Goal: Task Accomplishment & Management: Use online tool/utility

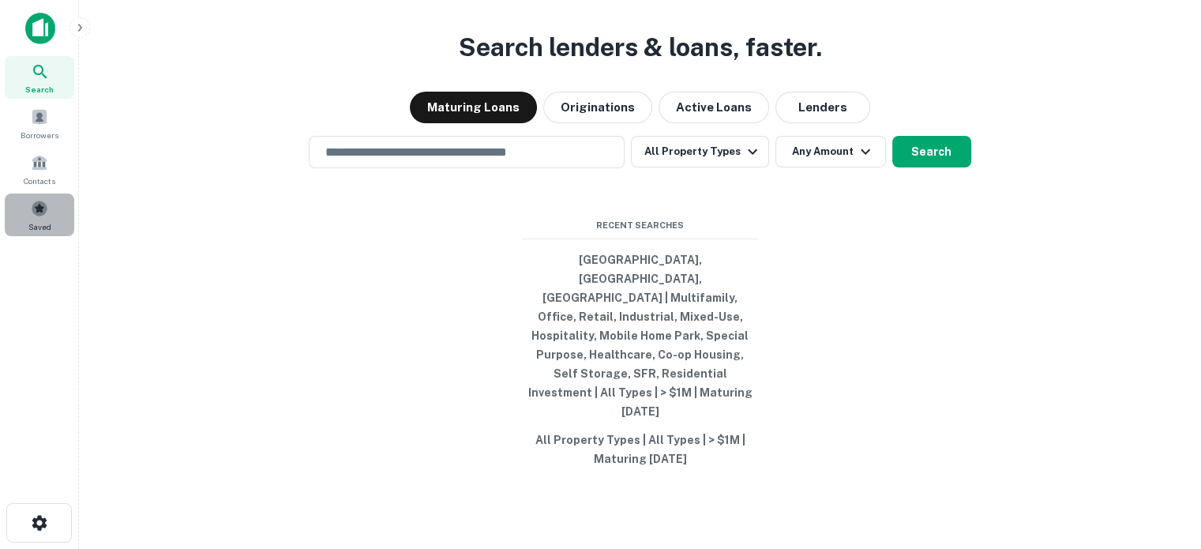
click at [28, 214] on div "Saved" at bounding box center [40, 215] width 70 height 43
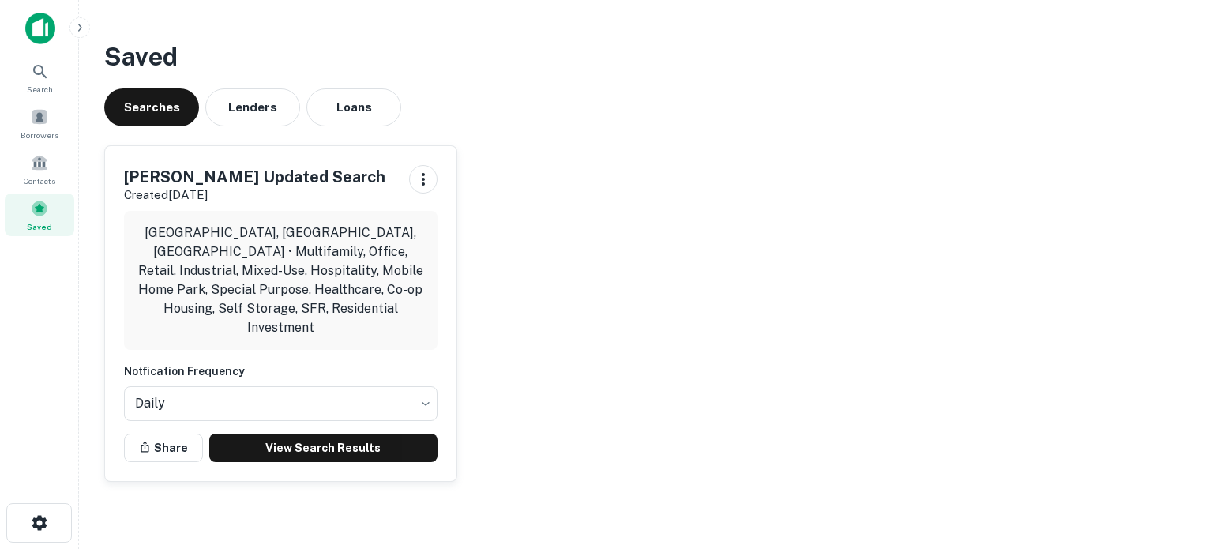
click at [346, 443] on div "[PERSON_NAME] Updated Search Created [DATE] [GEOGRAPHIC_DATA], [GEOGRAPHIC_DATA…" at bounding box center [281, 313] width 352 height 335
click at [355, 434] on link "View Search Results" at bounding box center [323, 448] width 228 height 28
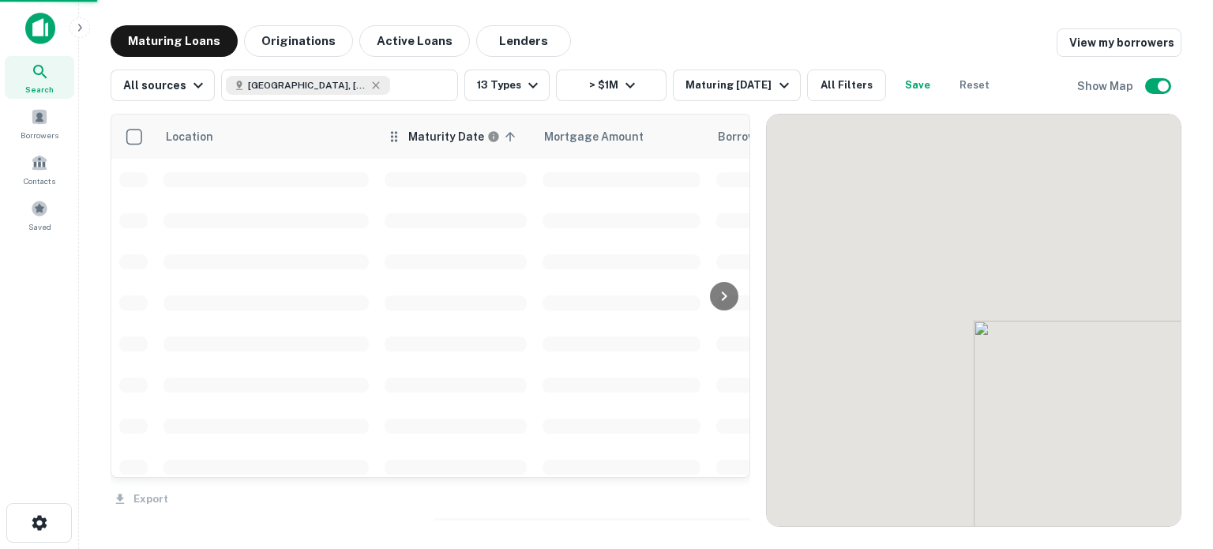
click at [419, 143] on h6 "Maturity Date" at bounding box center [446, 136] width 76 height 17
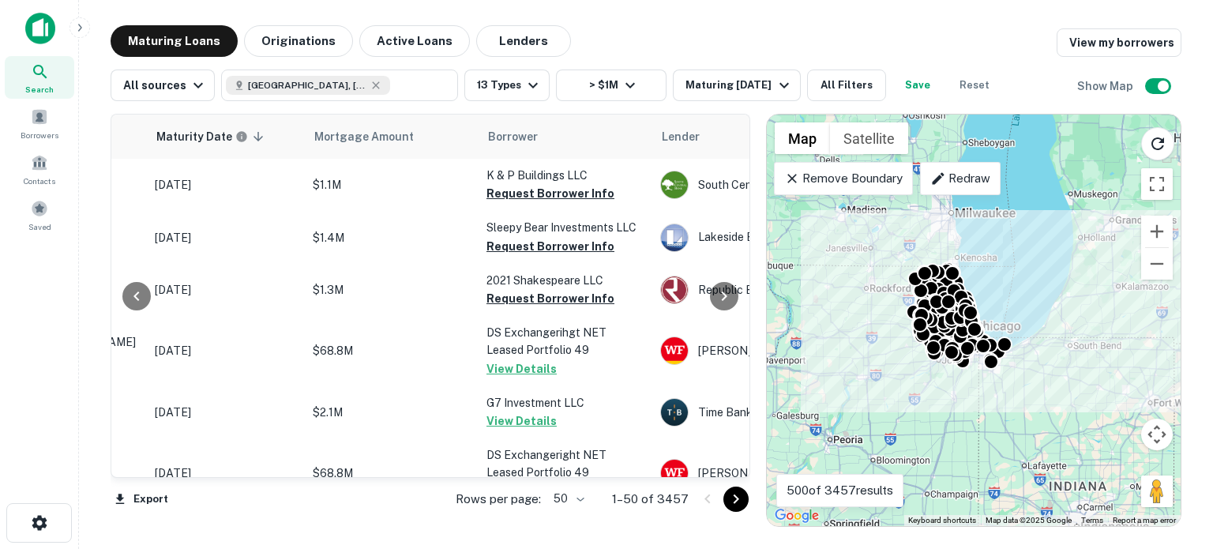
scroll to position [0, 294]
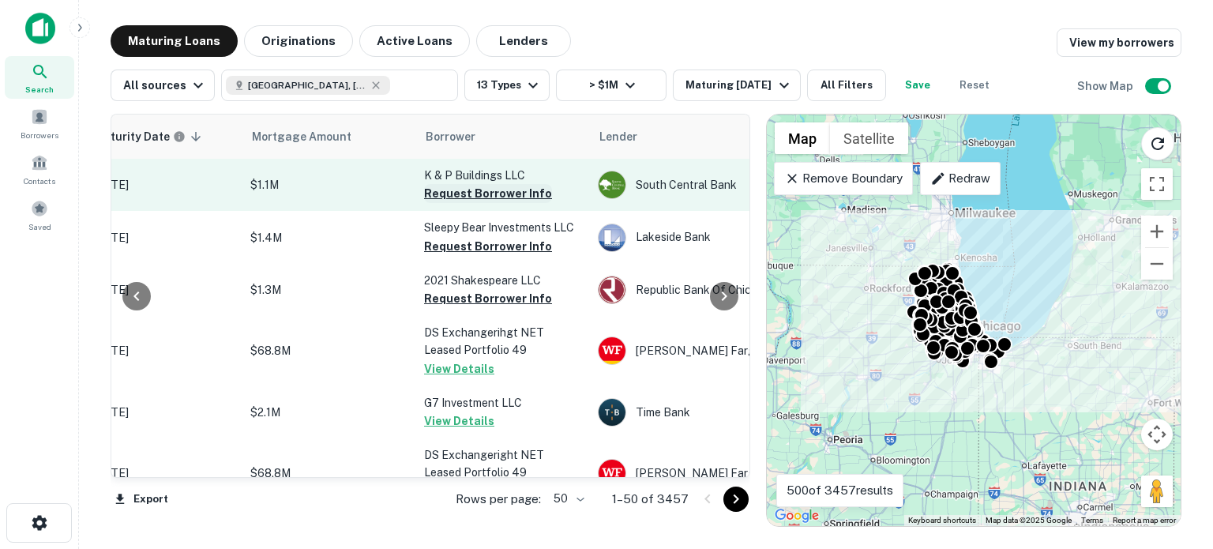
click at [455, 198] on button "Request Borrower Info" at bounding box center [488, 193] width 128 height 19
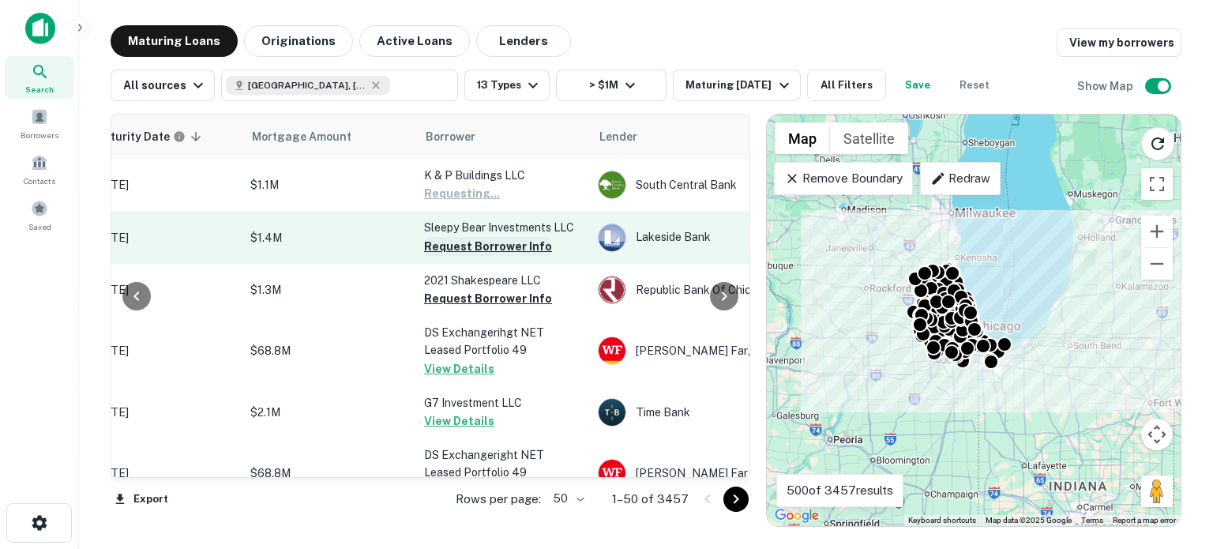
click at [439, 254] on button "Request Borrower Info" at bounding box center [488, 246] width 128 height 19
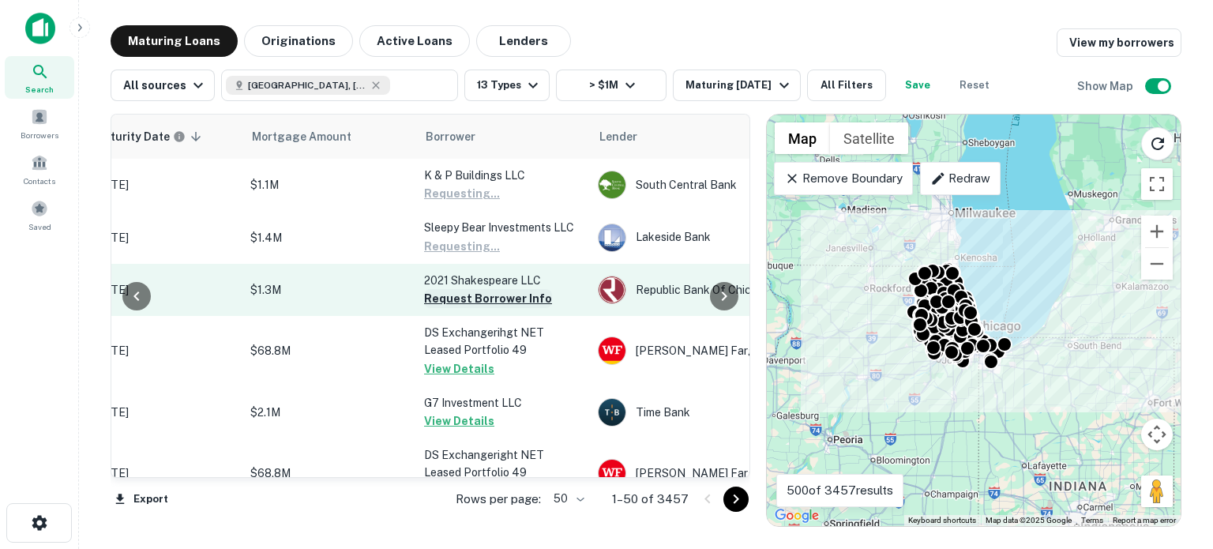
drag, startPoint x: 439, startPoint y: 279, endPoint x: 438, endPoint y: 291, distance: 12.0
click at [439, 280] on p "2021 Shakespeare LLC" at bounding box center [503, 280] width 158 height 17
click at [435, 303] on button "Request Borrower Info" at bounding box center [488, 298] width 128 height 19
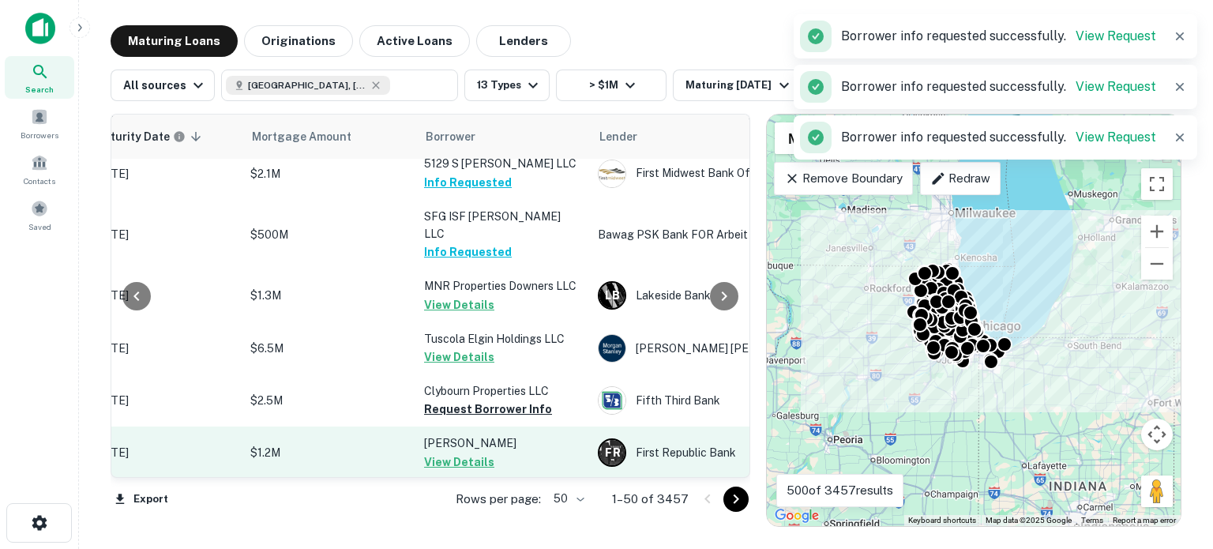
scroll to position [2475, 294]
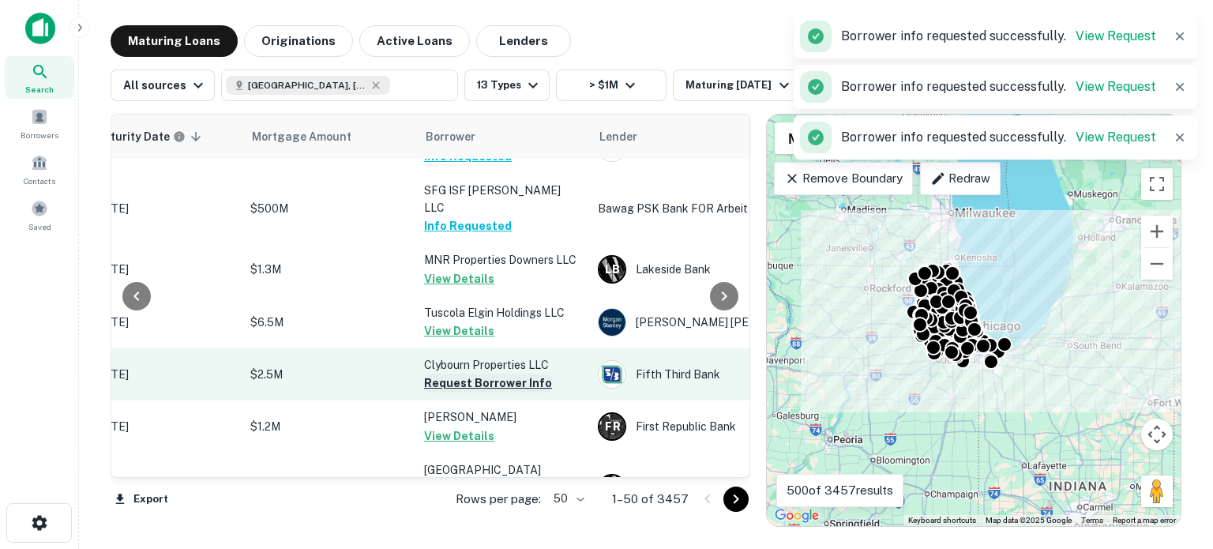
click at [464, 374] on button "Request Borrower Info" at bounding box center [488, 383] width 128 height 19
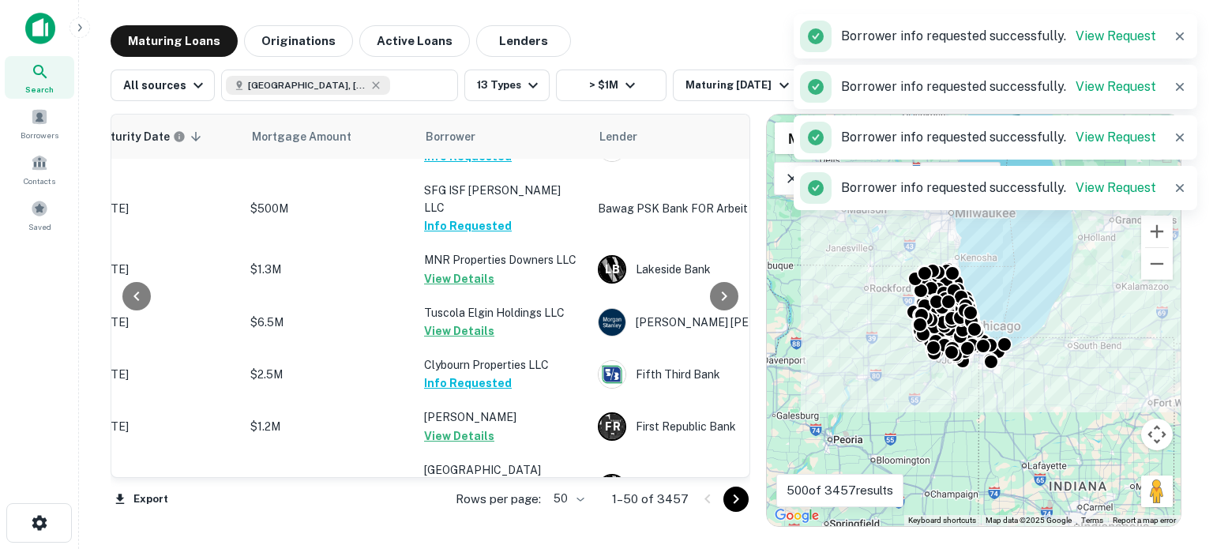
click at [601, 496] on div "Rows per page: 50 ** 1–50 of 3457" at bounding box center [594, 499] width 314 height 43
click at [591, 505] on div "Rows per page: 50 ** 1–50 of 3457" at bounding box center [594, 499] width 314 height 43
click at [588, 506] on body "Search Borrowers Contacts Saved Maturing Loans Originations Active Loans Lender…" at bounding box center [606, 274] width 1213 height 549
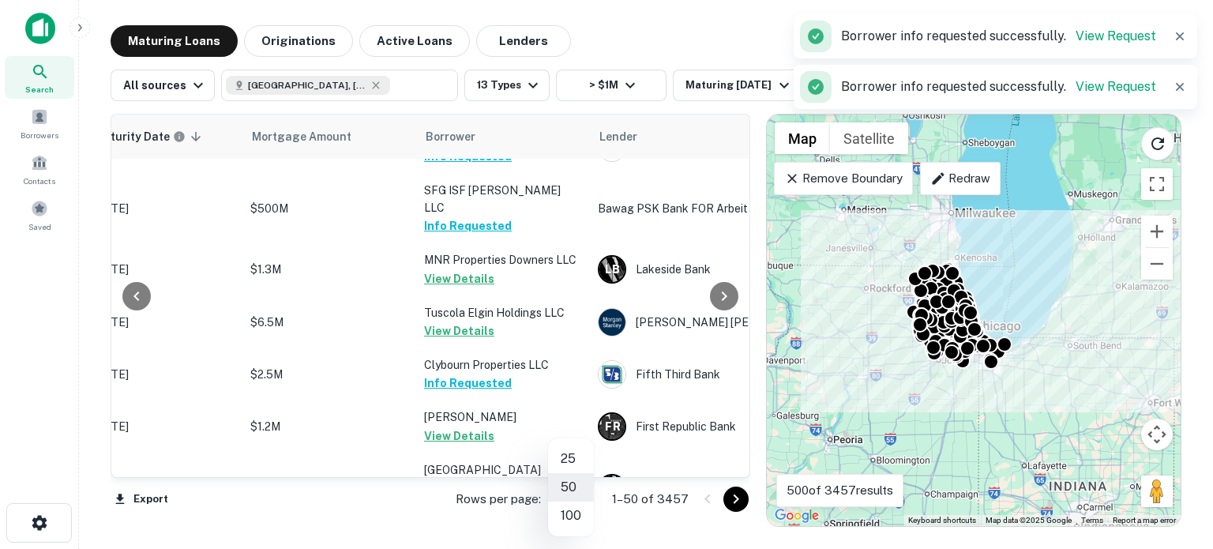
click at [573, 521] on li "100" at bounding box center [571, 516] width 46 height 28
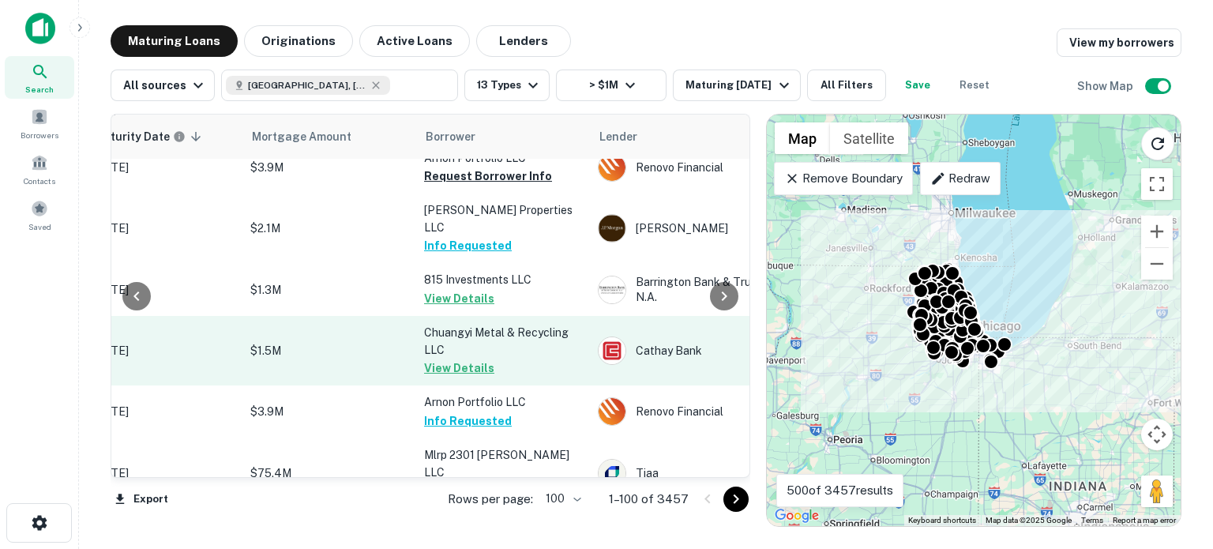
scroll to position [1738, 294]
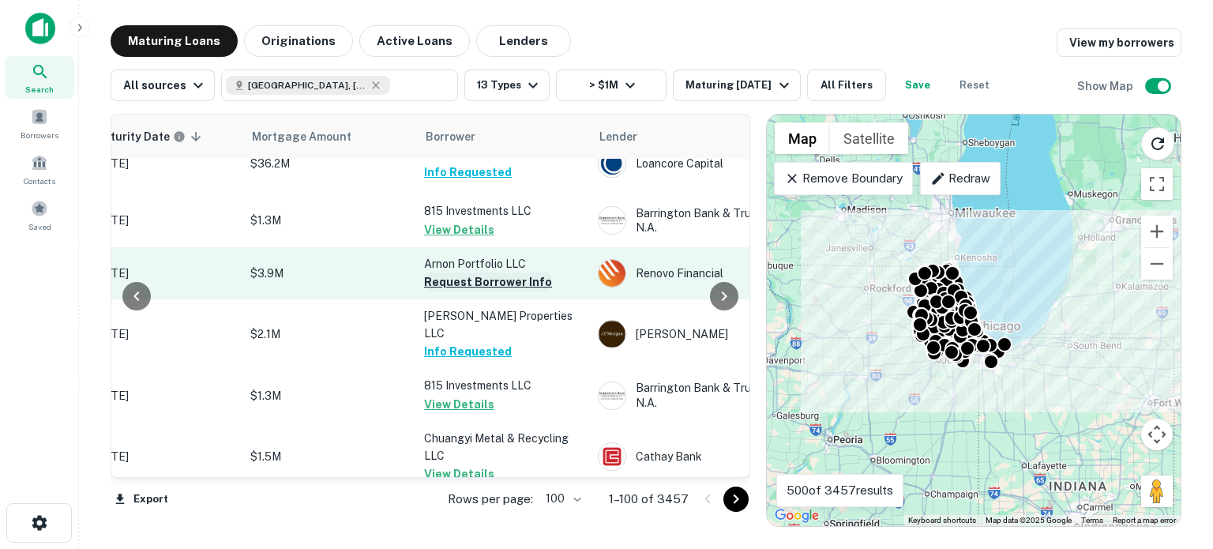
click at [485, 273] on button "Request Borrower Info" at bounding box center [488, 282] width 128 height 19
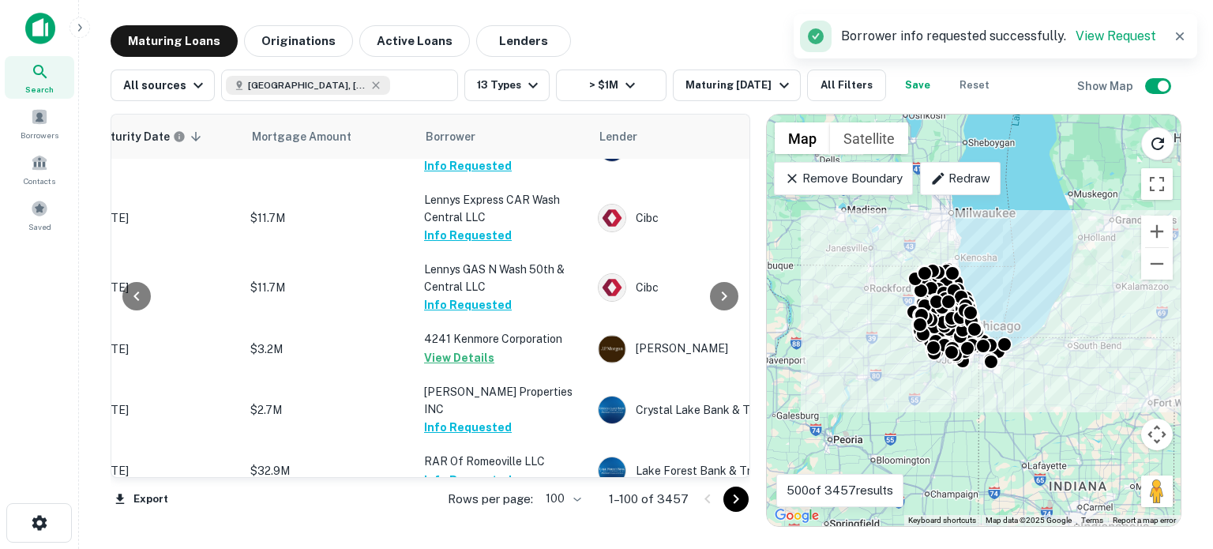
scroll to position [0, 294]
